Goal: Navigation & Orientation: Understand site structure

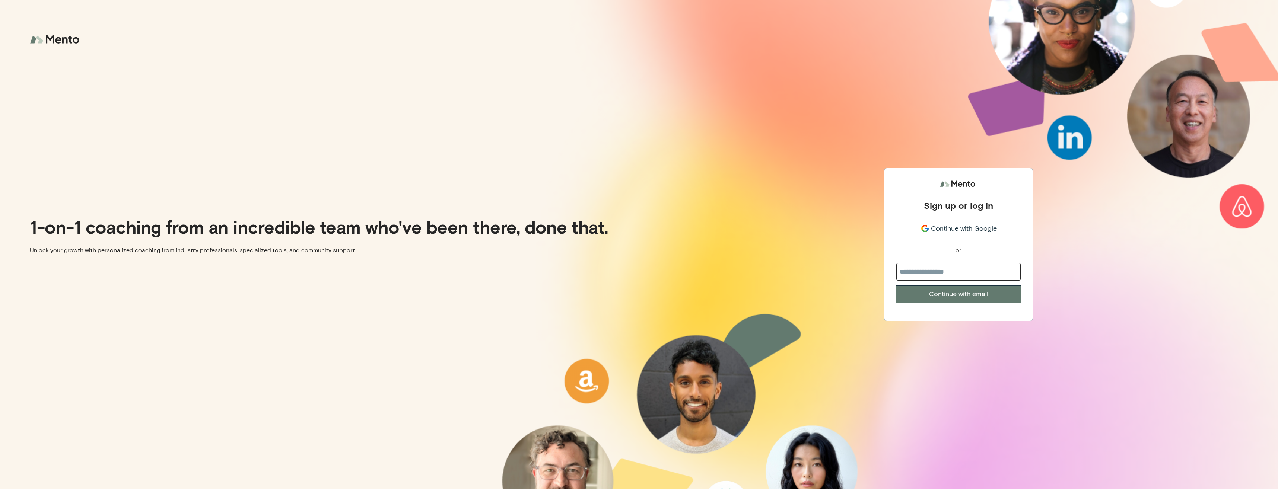
click at [919, 270] on input "email" at bounding box center [959, 272] width 124 height 18
type input "**********"
click at [939, 295] on button "Continue with email" at bounding box center [959, 295] width 124 height 18
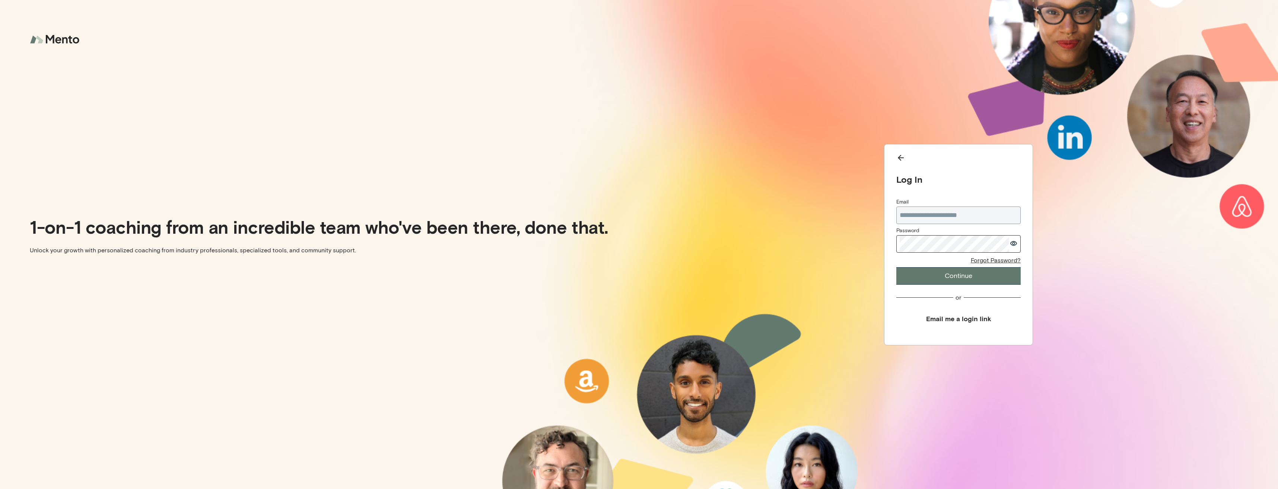
click at [897, 267] on button "Continue" at bounding box center [959, 276] width 124 height 18
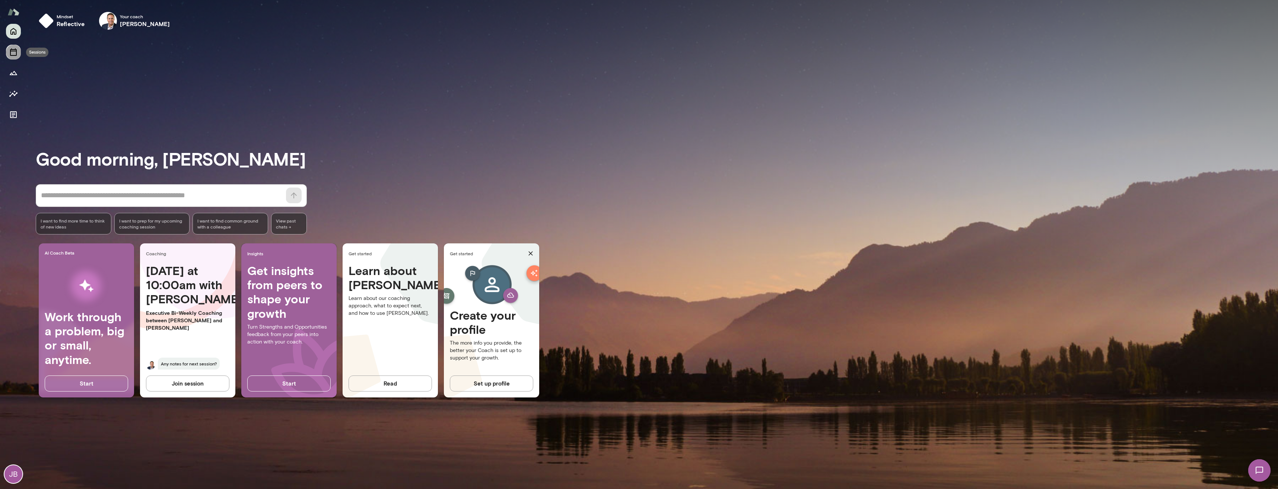
click at [16, 51] on icon "Sessions" at bounding box center [13, 51] width 7 height 7
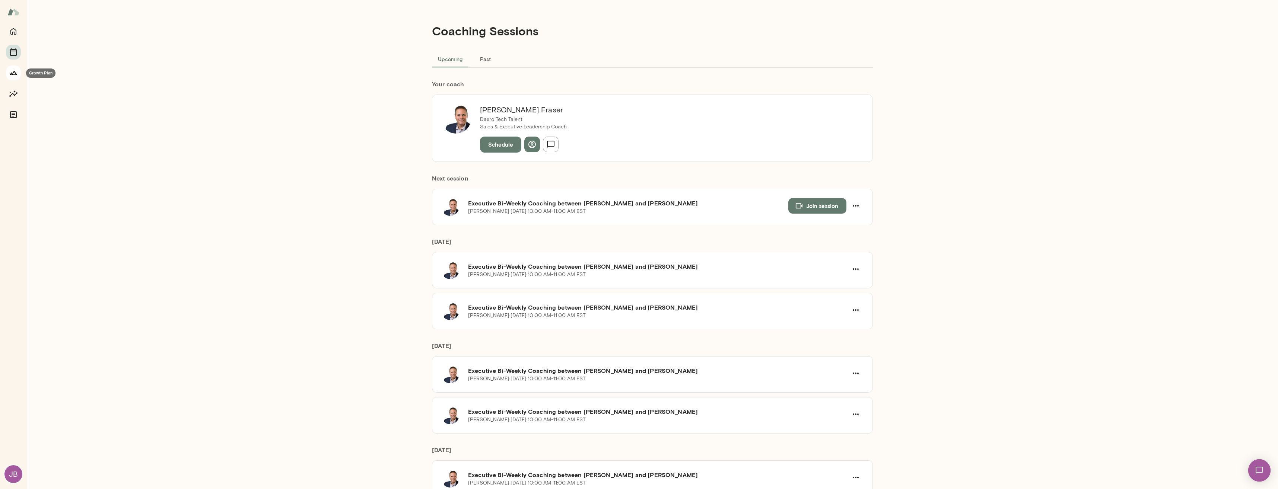
click at [15, 72] on icon "Growth Plan" at bounding box center [13, 73] width 9 height 9
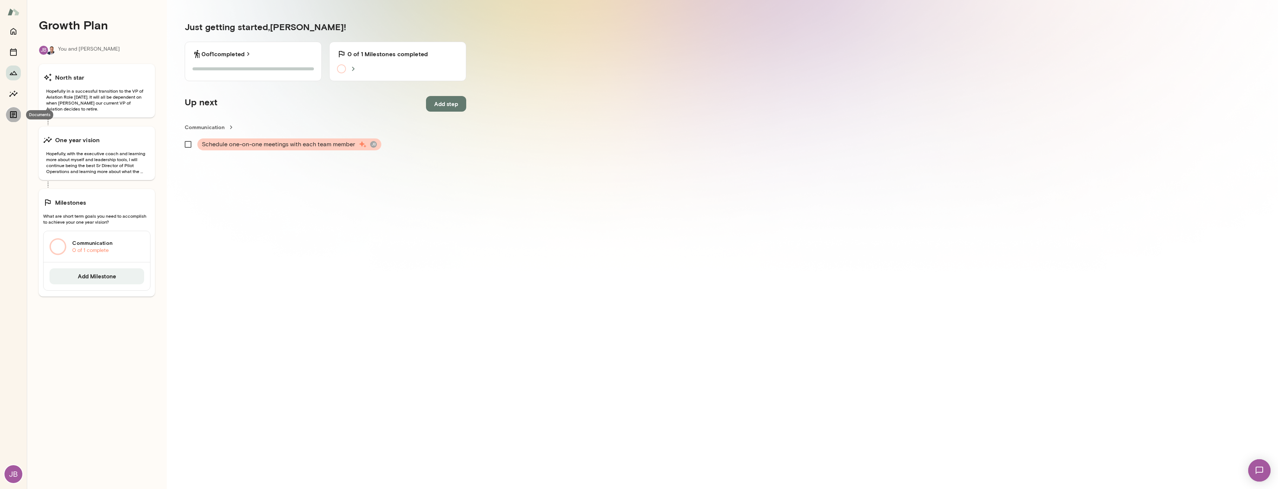
click at [12, 111] on icon "Documents" at bounding box center [13, 114] width 7 height 7
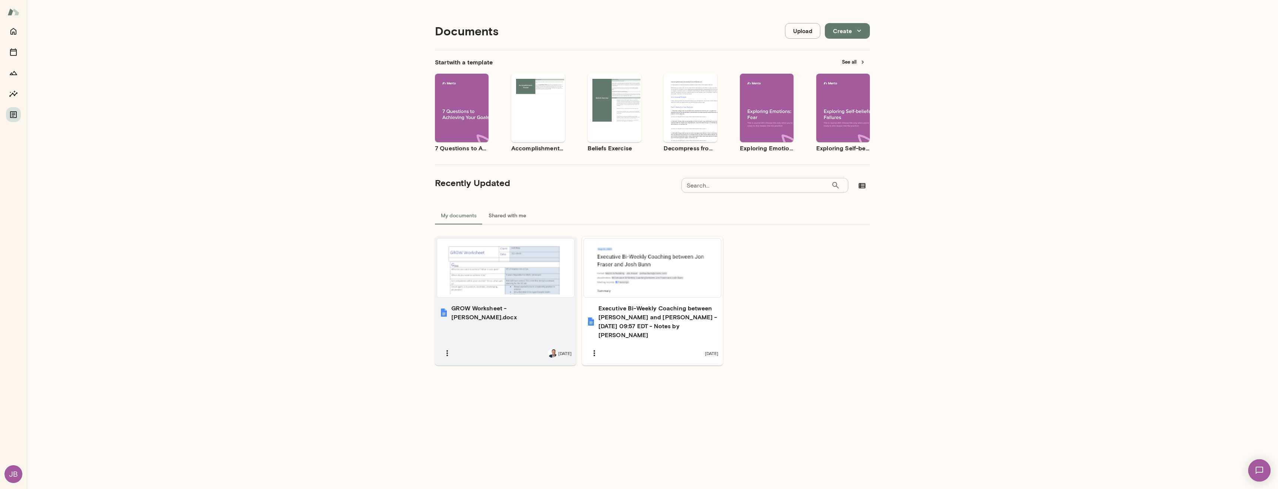
click at [492, 264] on div at bounding box center [505, 268] width 131 height 53
